Goal: Task Accomplishment & Management: Manage account settings

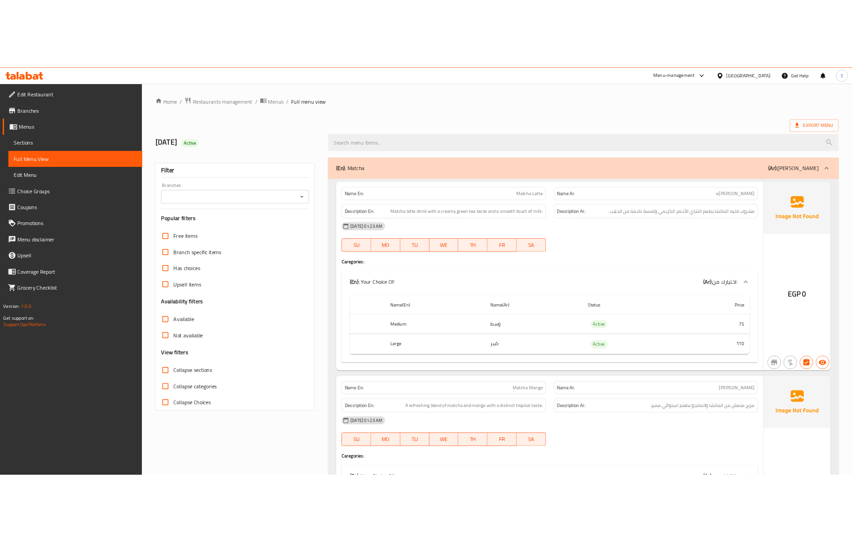
scroll to position [9154, 0]
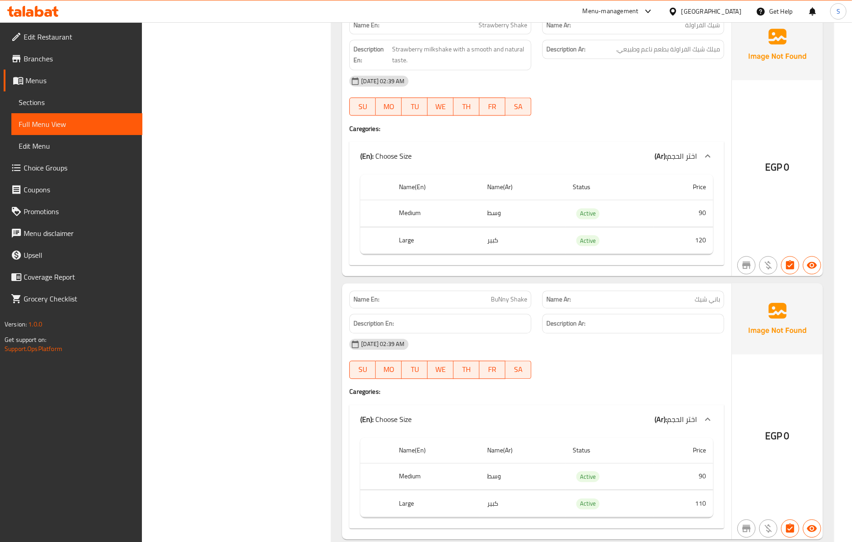
click at [519, 379] on button "SA" at bounding box center [518, 370] width 26 height 18
type button "6"
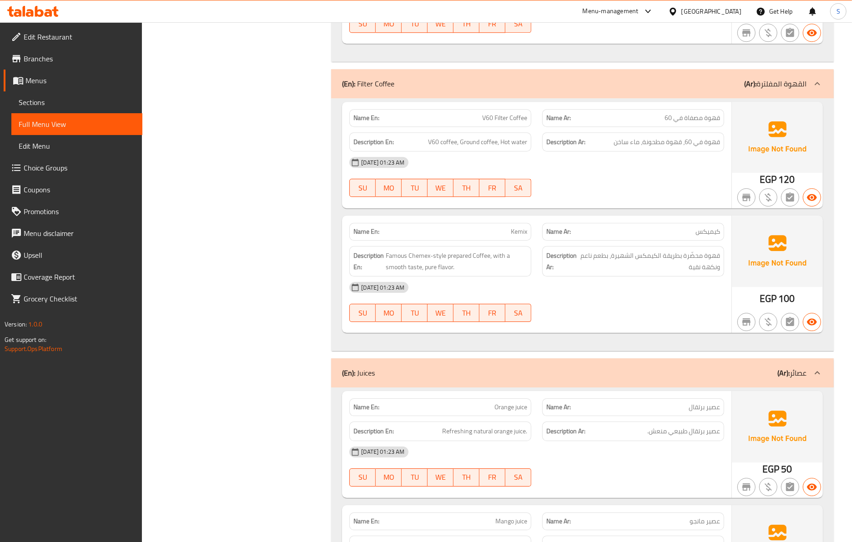
click at [582, 322] on div "12-10-2025 01:23 AM SU MO TU WE TH FR SA" at bounding box center [537, 301] width 386 height 51
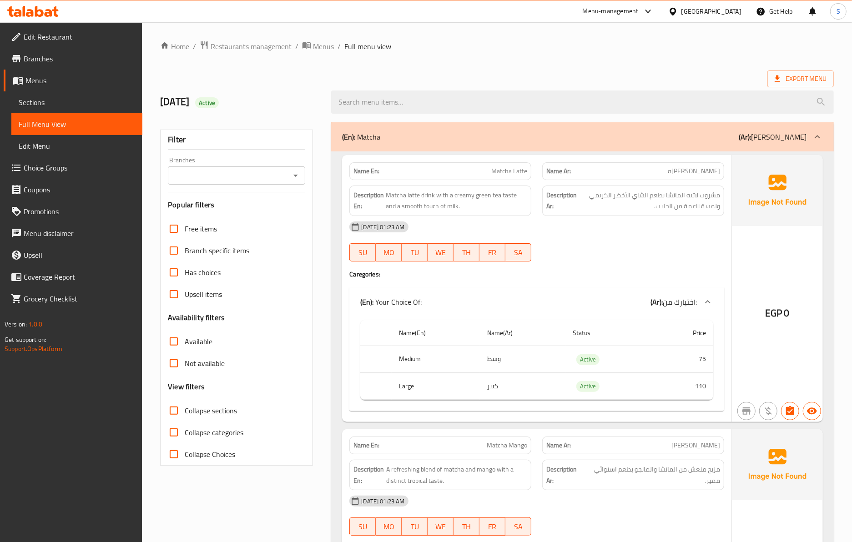
click at [566, 288] on div "(En): Your Choice Of: (Ar): اختيارك من: Name(En) Name(Ar) Status Price Medium و…" at bounding box center [536, 349] width 375 height 124
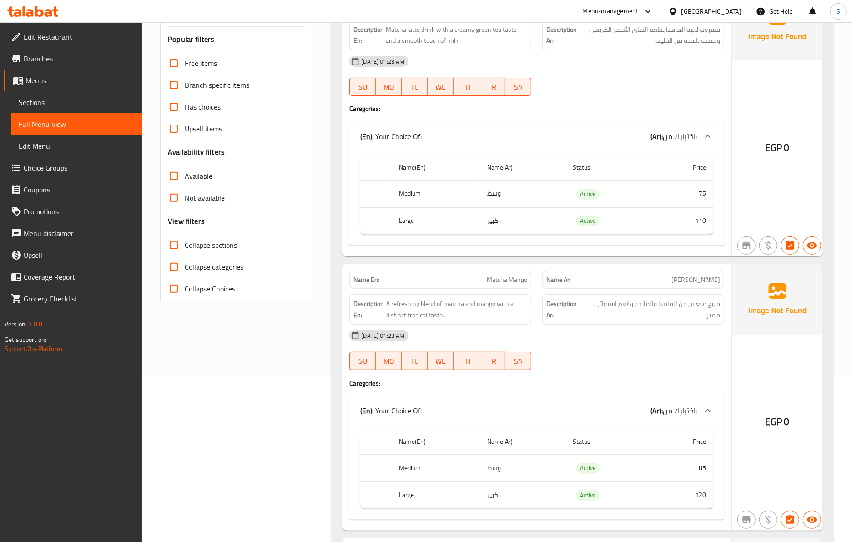
scroll to position [242, 0]
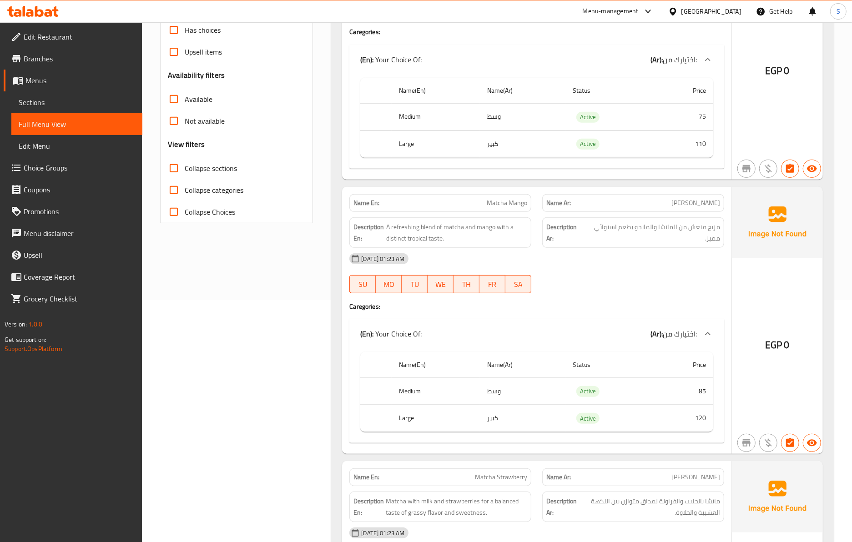
click at [545, 259] on div "12-10-2025 01:23 AM" at bounding box center [537, 259] width 386 height 22
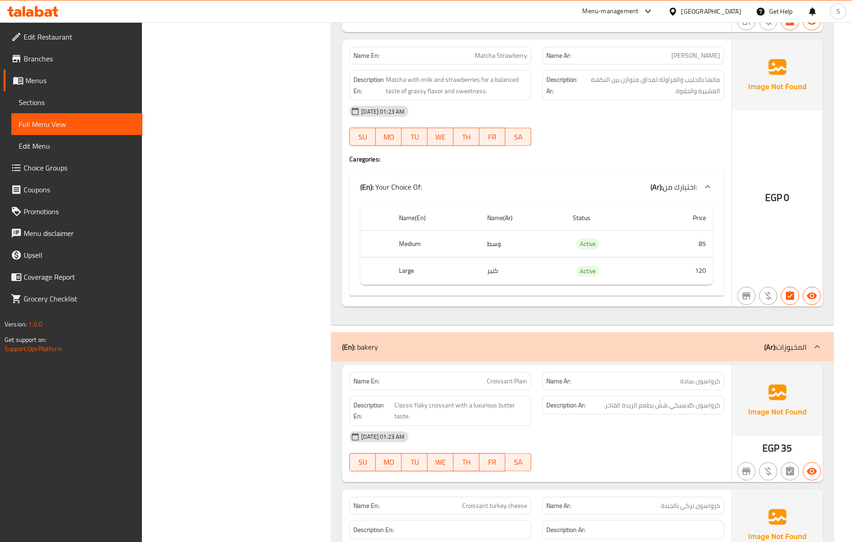
scroll to position [848, 0]
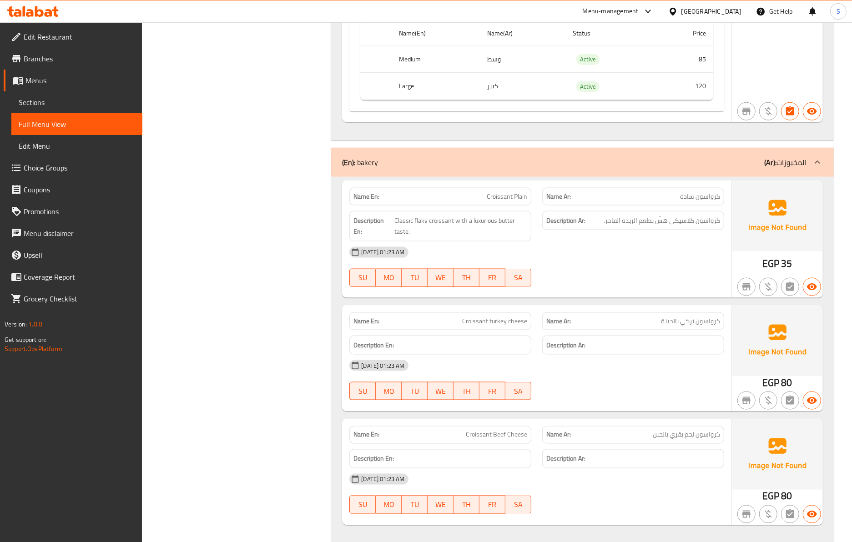
click at [590, 397] on div "12-10-2025 01:23 AM SU MO TU WE TH FR SA" at bounding box center [537, 380] width 386 height 51
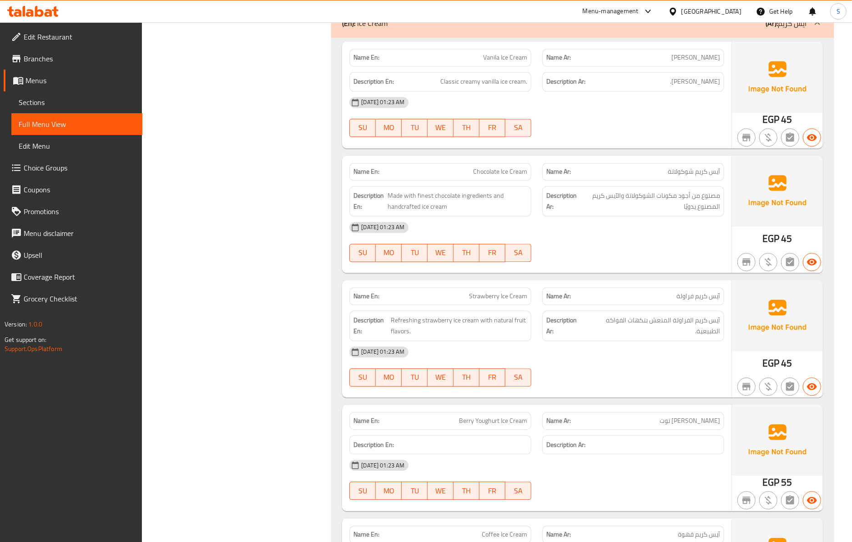
scroll to position [1390, 0]
click at [763, 411] on div "Name En: Vanila Ice Cream Name Ar: آيس كريم فانيليا Description En: Classic cre…" at bounding box center [582, 346] width 502 height 616
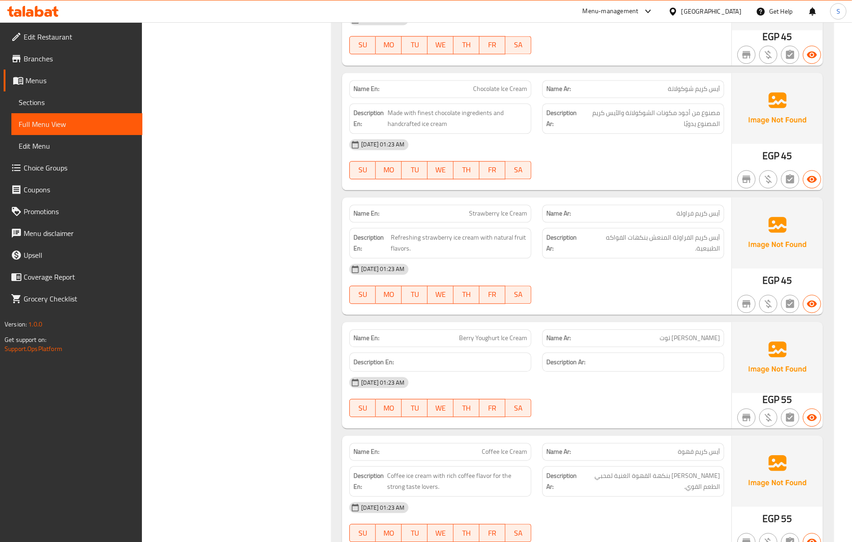
scroll to position [1511, 0]
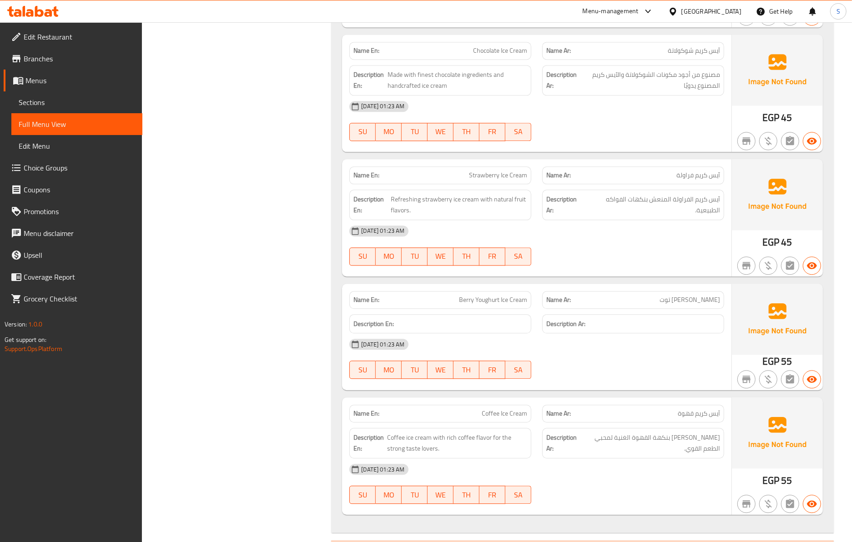
click at [765, 351] on img at bounding box center [777, 319] width 91 height 71
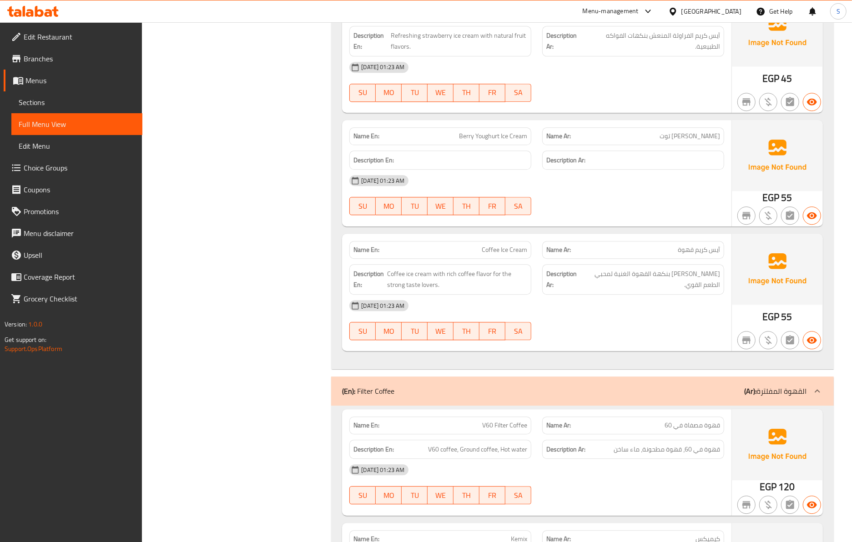
scroll to position [1693, 0]
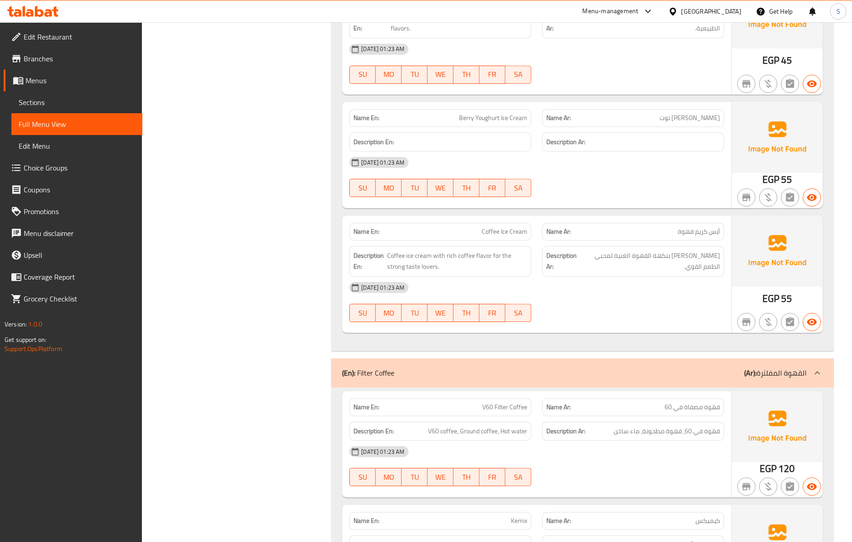
click at [608, 268] on span "آيس كريم بنّ بنكهة القهوة الغنية لمحبي الطعم القوي." at bounding box center [650, 261] width 139 height 22
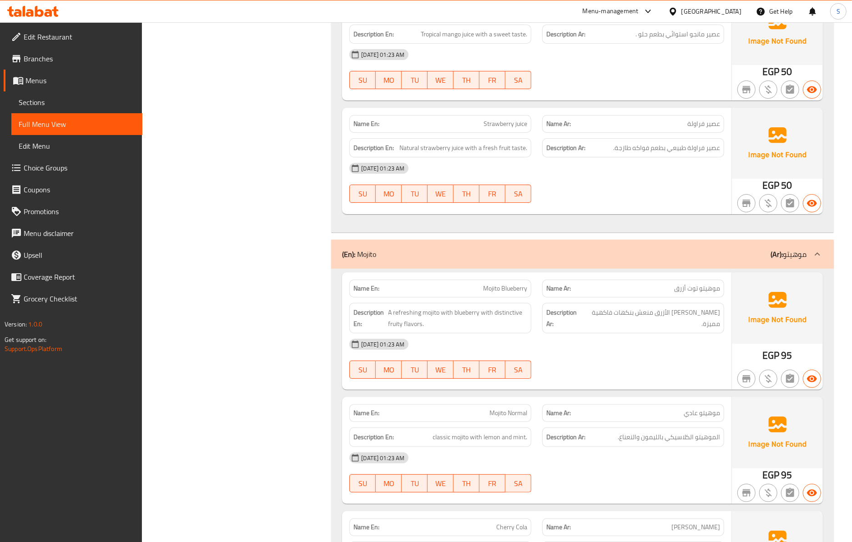
scroll to position [2516, 0]
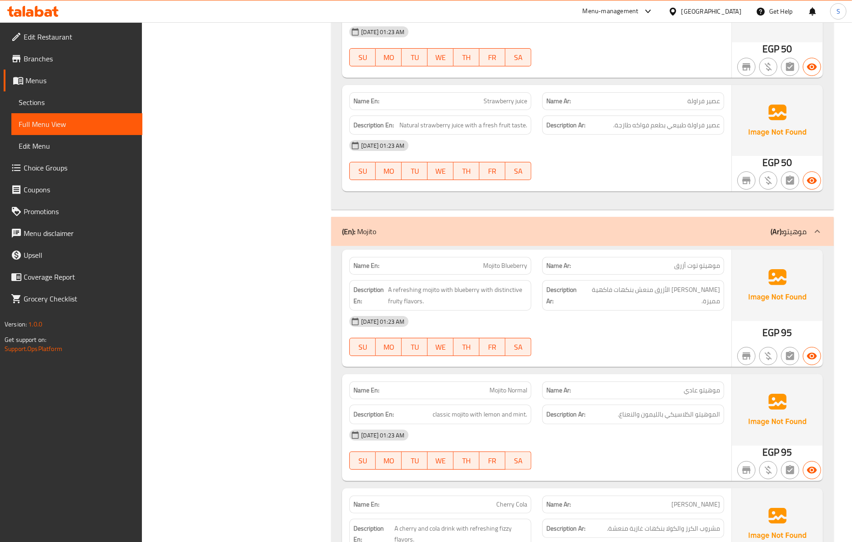
click at [687, 424] on div "Description Ar: الموهيتو الكلاسيكي بالليمون والنعناع." at bounding box center [633, 415] width 182 height 20
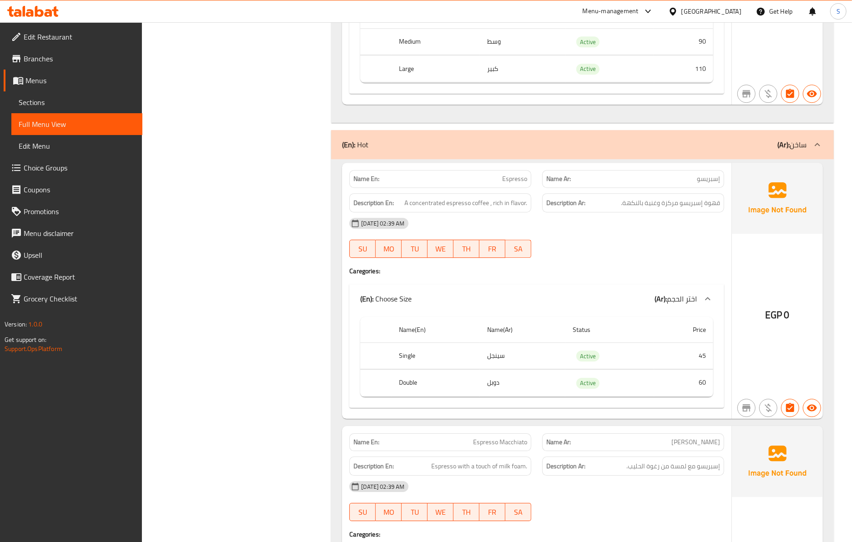
scroll to position [9598, 0]
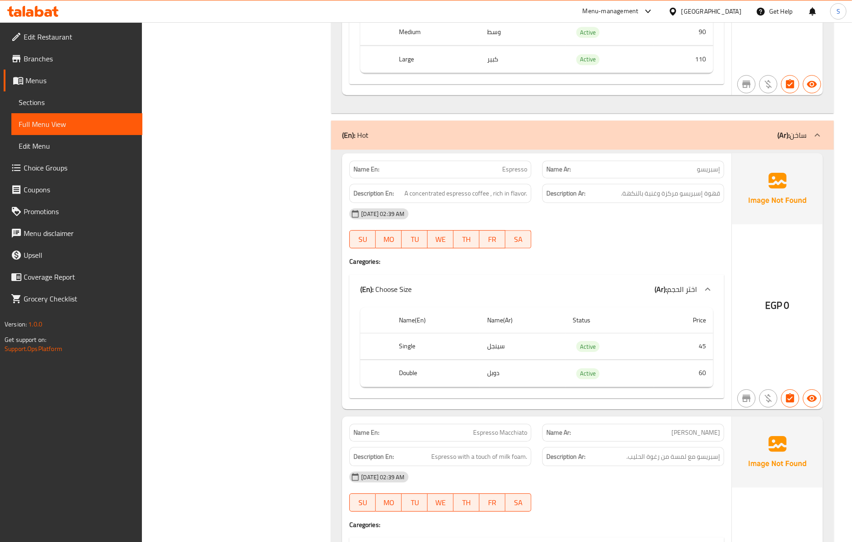
click at [448, 181] on div "Name En: Espresso" at bounding box center [440, 169] width 193 height 29
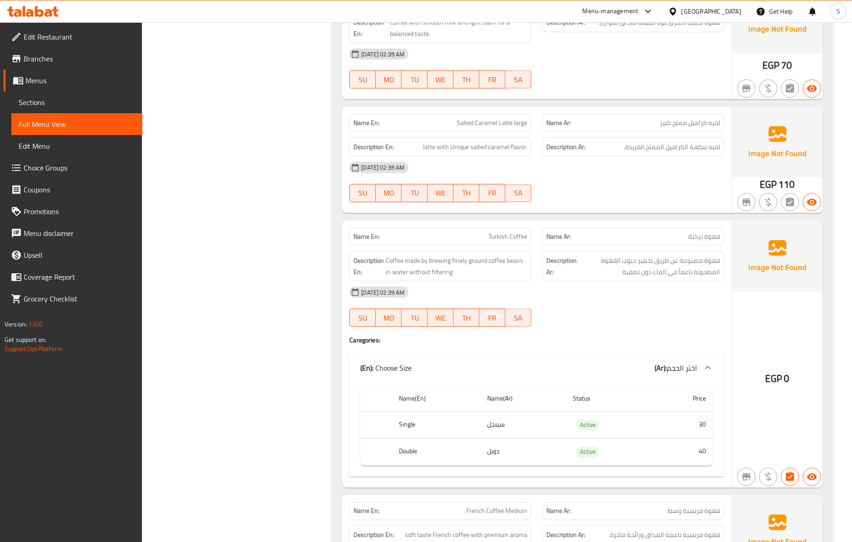
scroll to position [11355, 0]
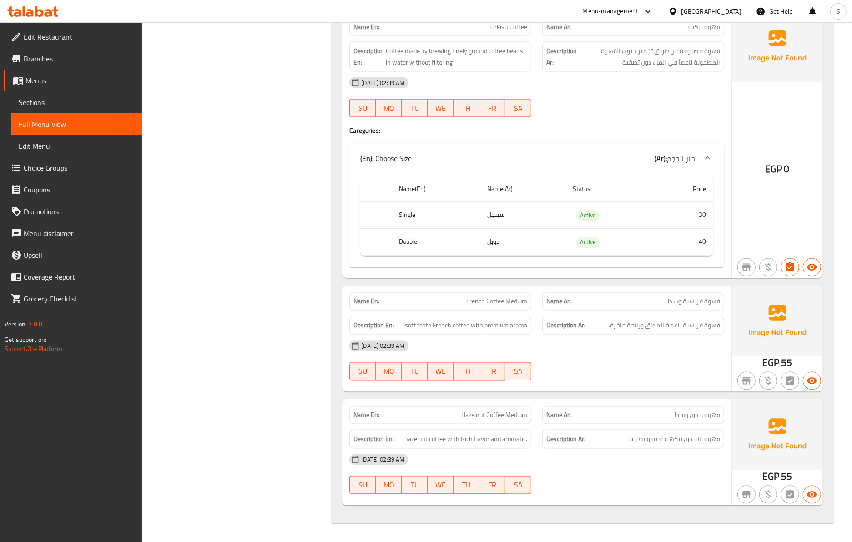
drag, startPoint x: 642, startPoint y: 372, endPoint x: 546, endPoint y: 114, distance: 275.7
click at [642, 372] on div "12-10-2025 02:39 AM SU MO TU WE TH FR SA" at bounding box center [537, 360] width 386 height 51
click at [43, 15] on icon at bounding box center [39, 11] width 9 height 11
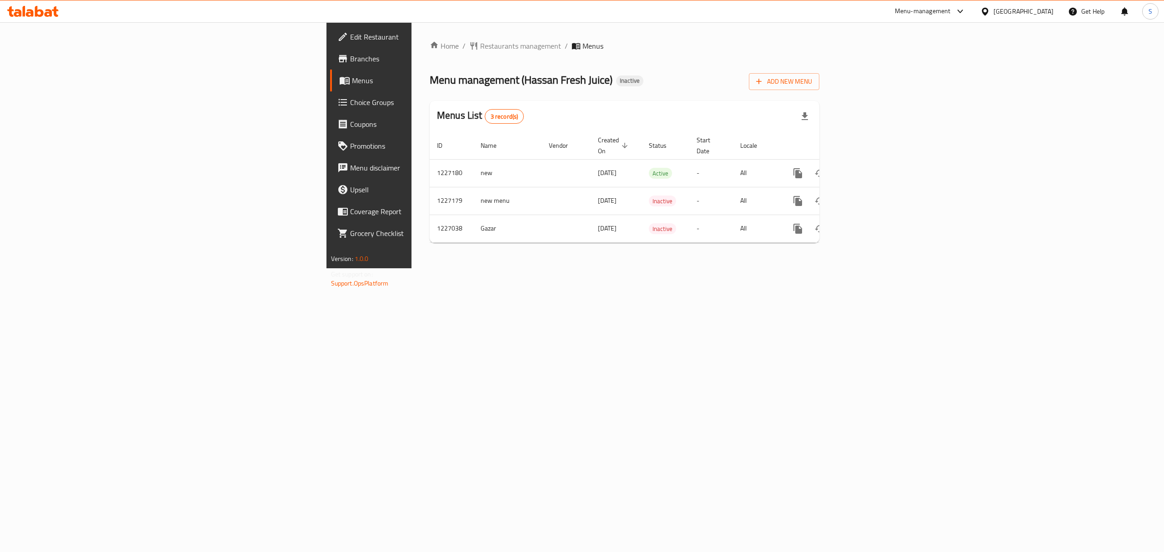
drag, startPoint x: 106, startPoint y: 39, endPoint x: 108, endPoint y: 2, distance: 36.4
click at [350, 39] on span "Edit Restaurant" at bounding box center [432, 36] width 164 height 11
click at [874, 164] on link "enhanced table" at bounding box center [864, 173] width 22 height 22
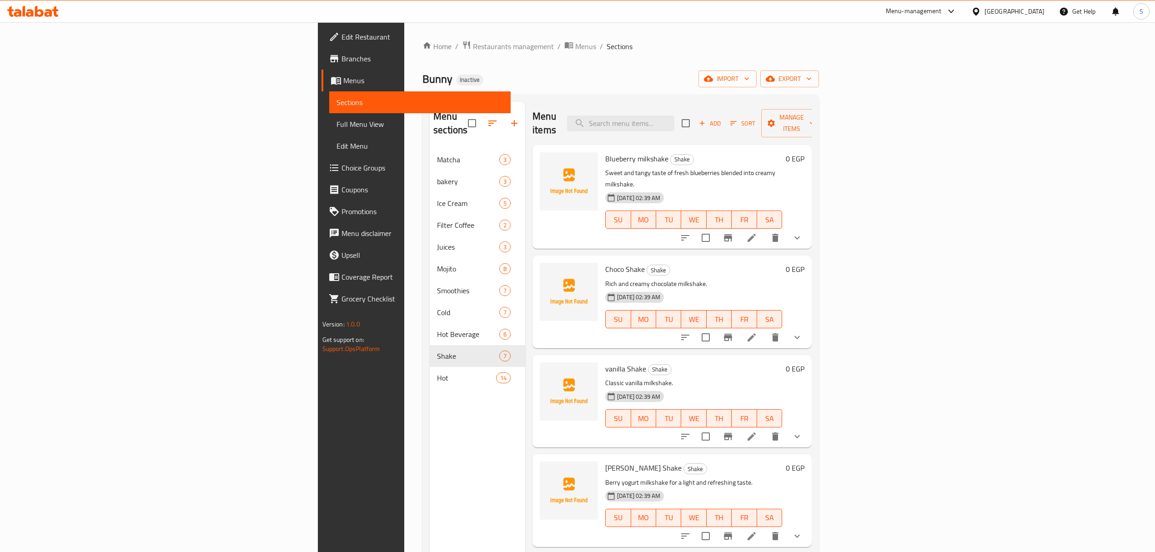
click at [336, 121] on span "Full Menu View" at bounding box center [419, 124] width 167 height 11
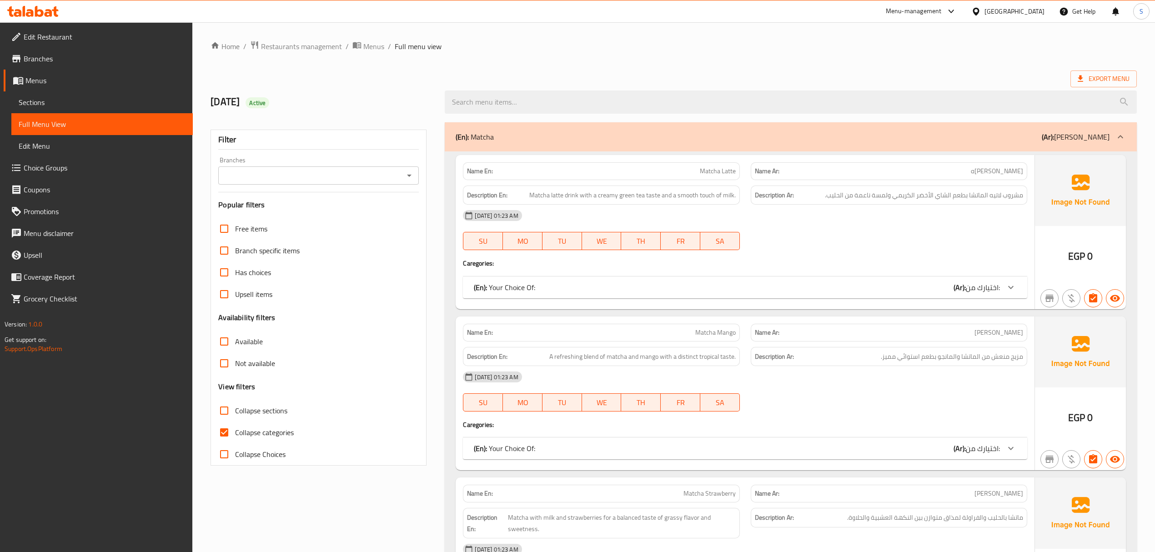
click at [231, 435] on input "Collapse categories" at bounding box center [224, 432] width 22 height 22
checkbox input "false"
